Goal: Task Accomplishment & Management: Use online tool/utility

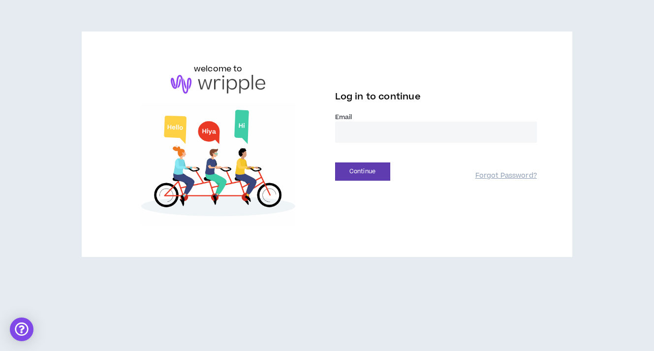
click at [450, 129] on input "email" at bounding box center [436, 132] width 202 height 21
type input "**********"
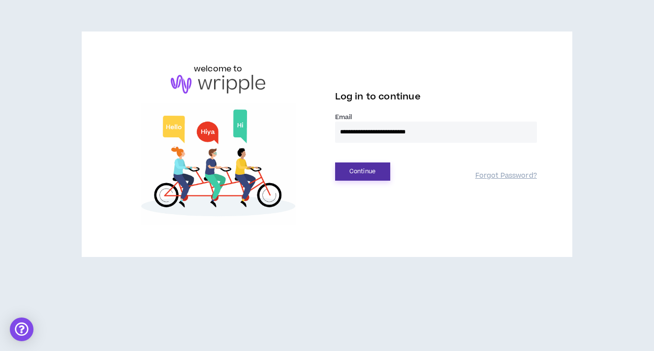
click at [372, 175] on button "Continue" at bounding box center [362, 171] width 55 height 18
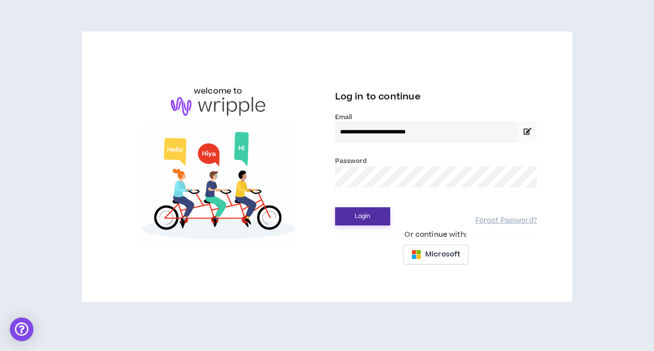
click at [375, 217] on button "Login" at bounding box center [362, 216] width 55 height 18
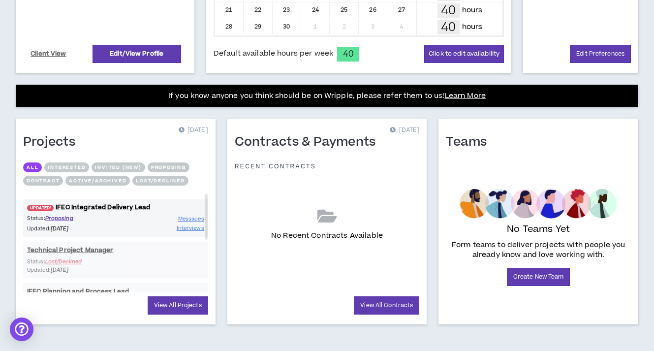
scroll to position [321, 0]
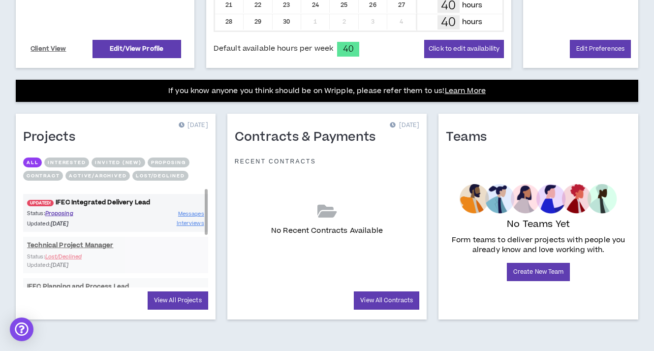
click at [114, 201] on link "UPDATED! IFEC Integrated Delivery Lead" at bounding box center [115, 202] width 185 height 9
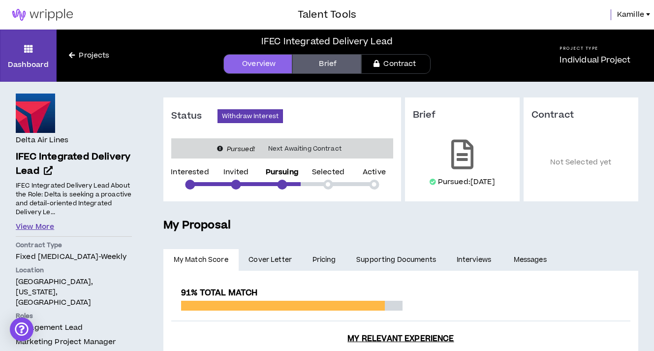
click at [30, 226] on button "View More" at bounding box center [35, 227] width 38 height 11
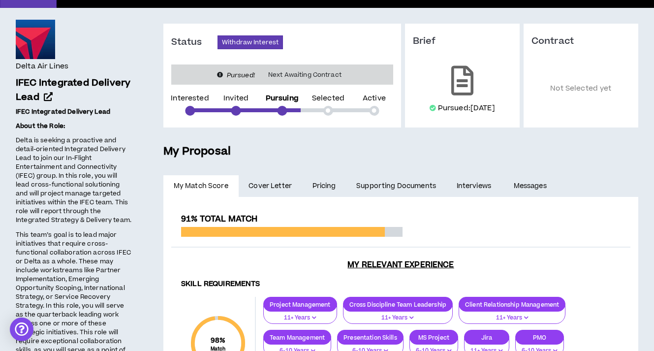
scroll to position [75, 0]
